Goal: Task Accomplishment & Management: Complete application form

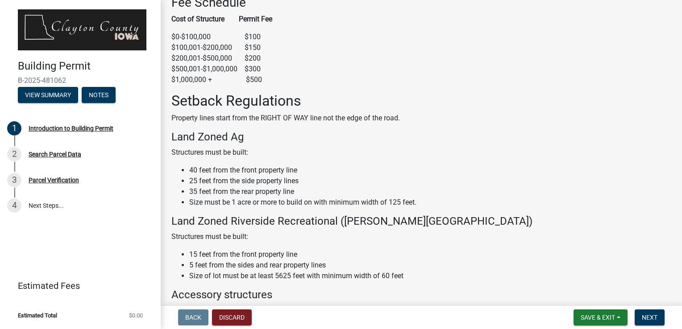
scroll to position [287, 0]
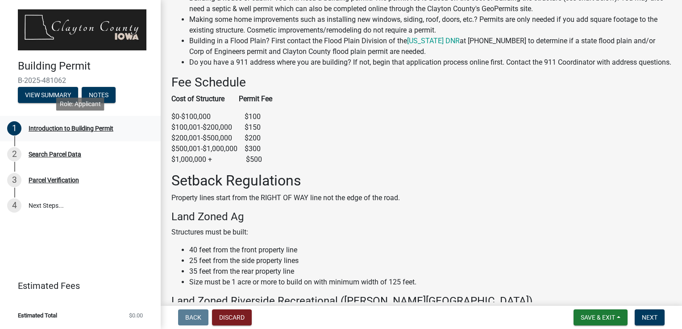
click at [58, 131] on div "Introduction to Building Permit" at bounding box center [71, 128] width 85 height 6
click at [105, 131] on div "Introduction to Building Permit" at bounding box center [71, 128] width 85 height 6
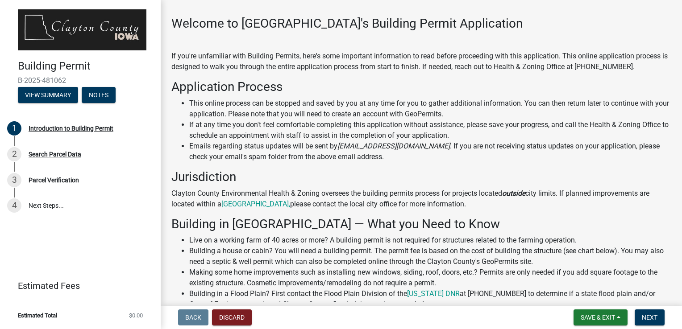
scroll to position [0, 0]
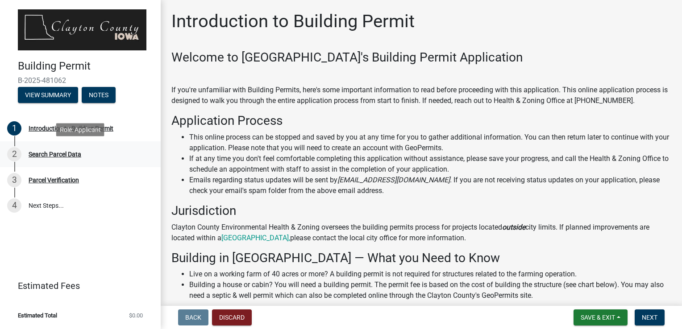
click at [58, 155] on div "Search Parcel Data" at bounding box center [55, 154] width 53 height 6
click at [13, 149] on div "2" at bounding box center [14, 154] width 14 height 14
click at [94, 95] on button "Notes" at bounding box center [99, 95] width 34 height 16
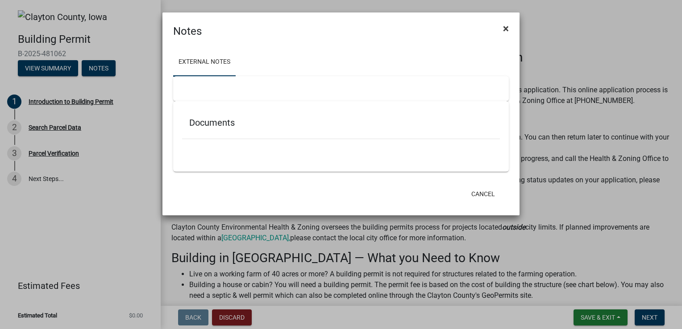
click at [505, 29] on span "×" at bounding box center [506, 28] width 6 height 12
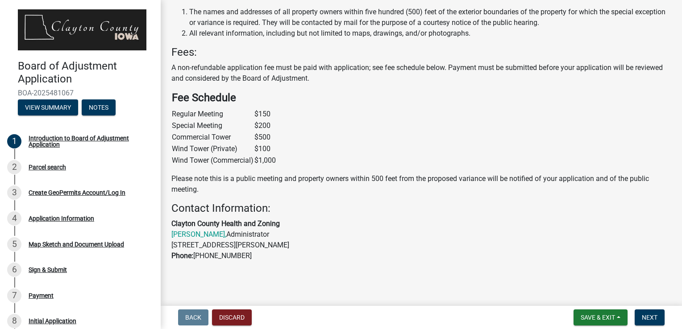
scroll to position [270, 0]
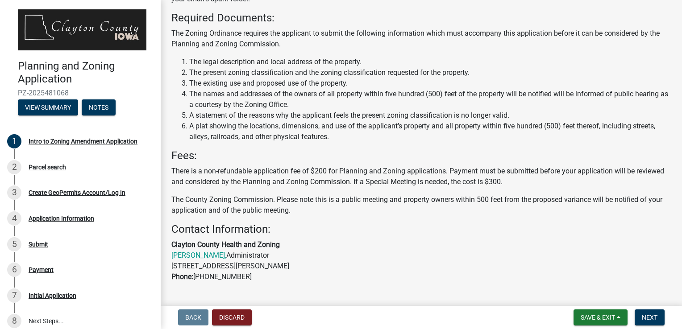
scroll to position [223, 0]
